Goal: Task Accomplishment & Management: Manage account settings

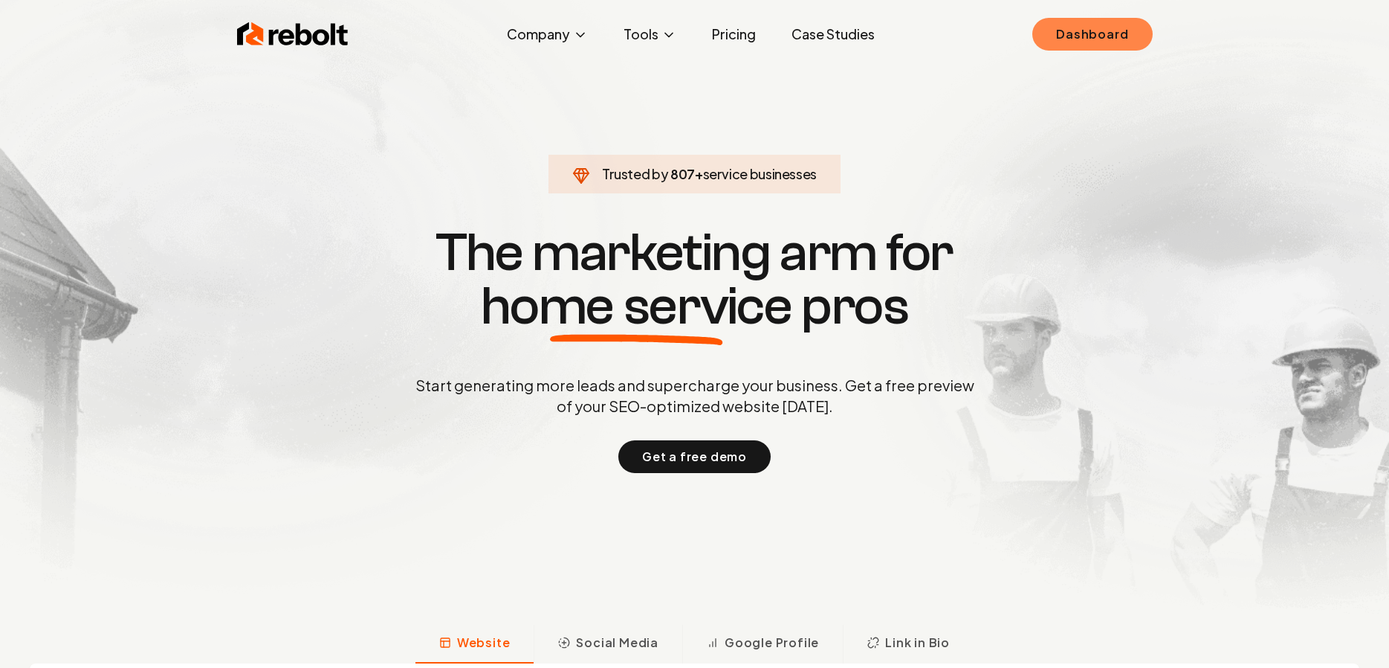
click at [1082, 31] on link "Dashboard" at bounding box center [1093, 34] width 120 height 33
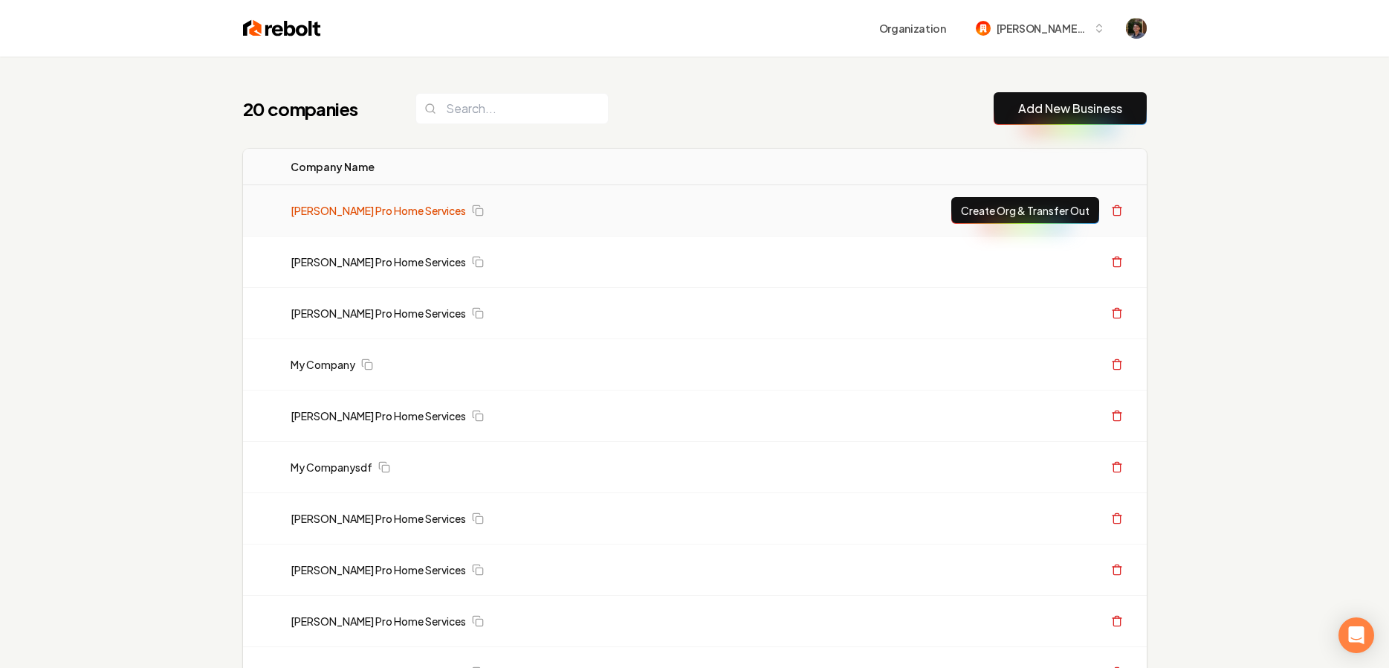
click at [401, 210] on link "[PERSON_NAME] Pro Home Services" at bounding box center [378, 210] width 175 height 15
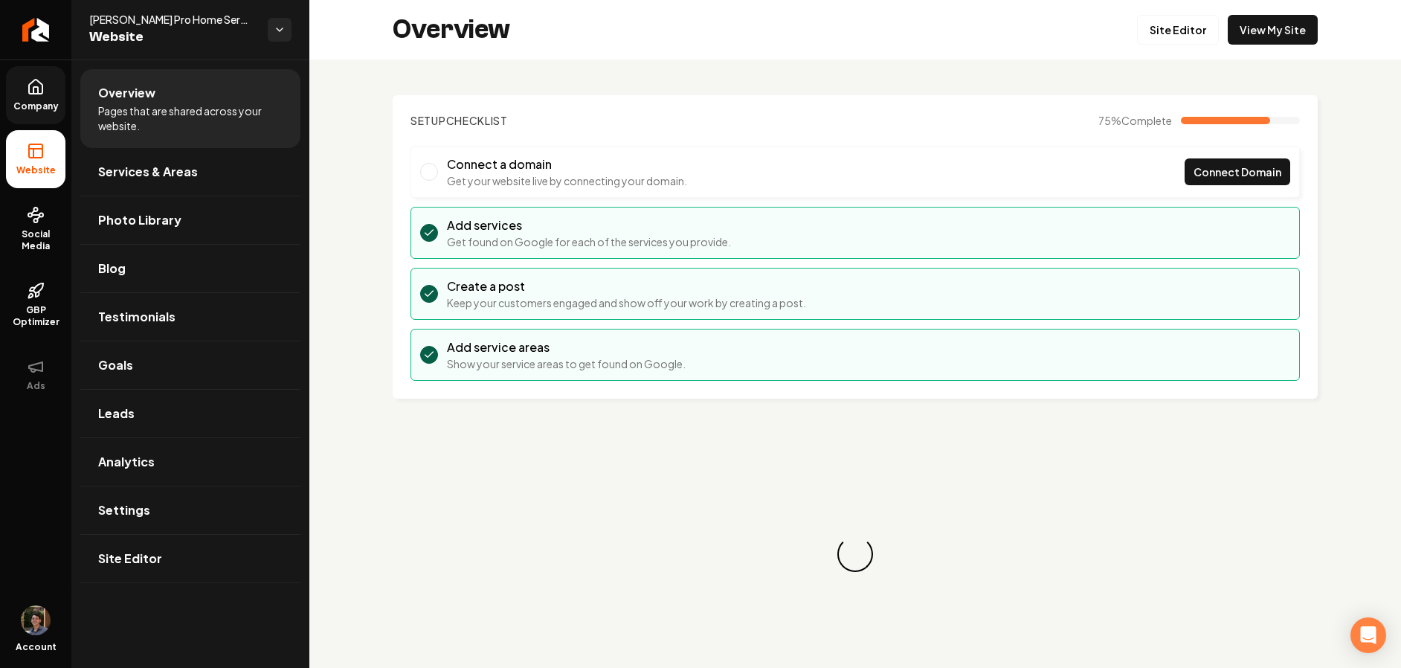
click at [39, 106] on span "Company" at bounding box center [35, 106] width 57 height 12
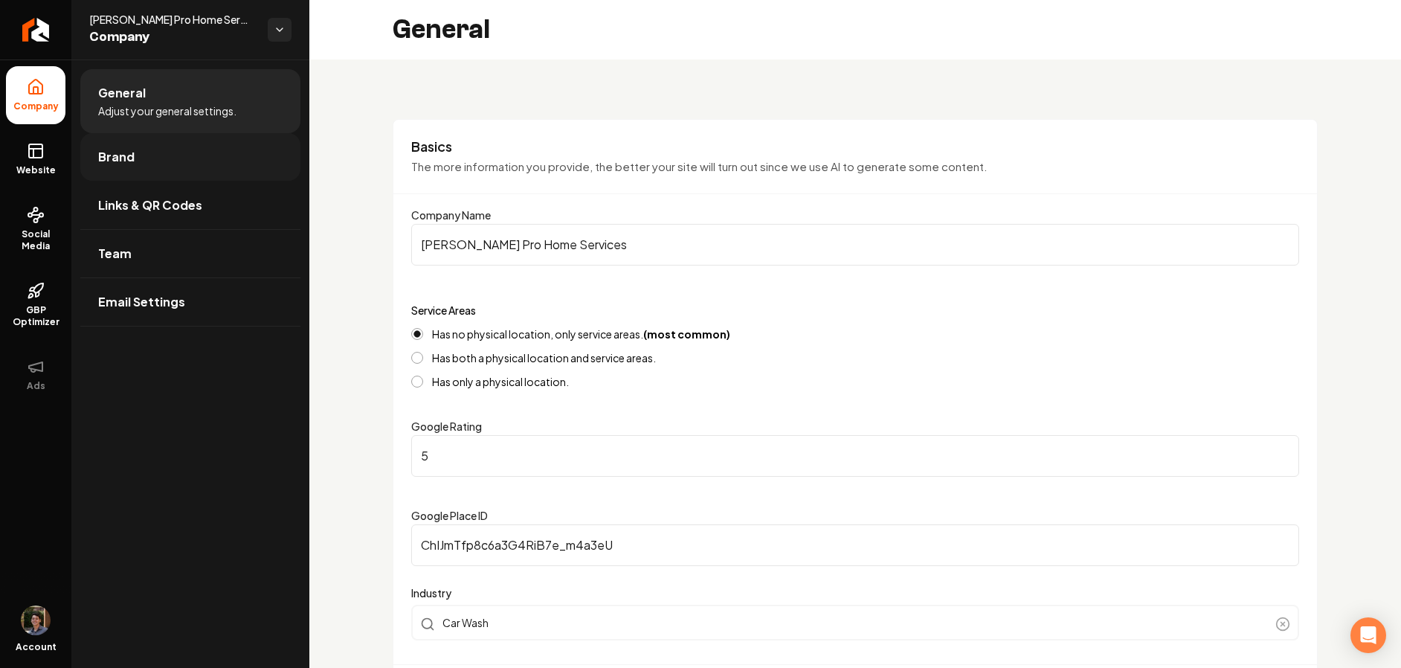
click at [137, 155] on link "Brand" at bounding box center [190, 157] width 220 height 48
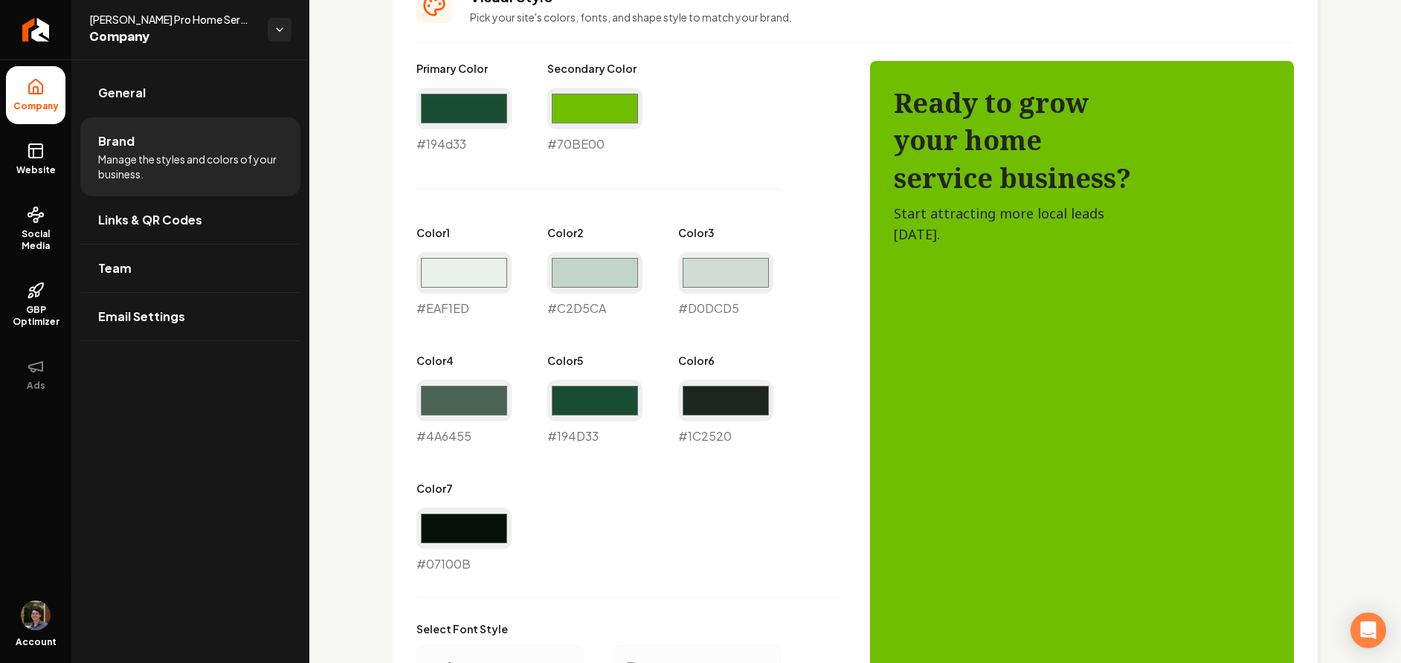
scroll to position [691, 0]
